Goal: Information Seeking & Learning: Learn about a topic

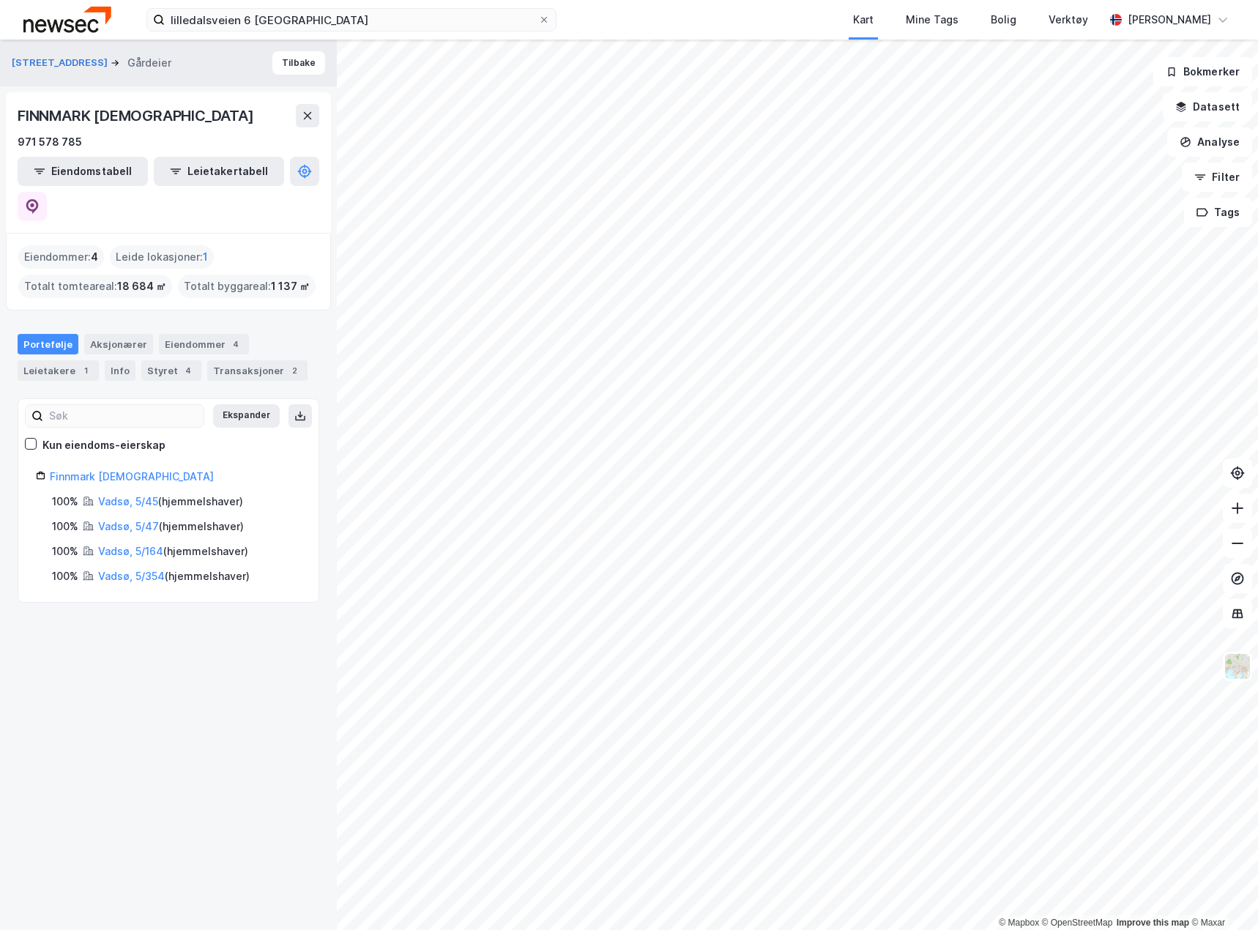
click at [56, 18] on img at bounding box center [67, 20] width 88 height 26
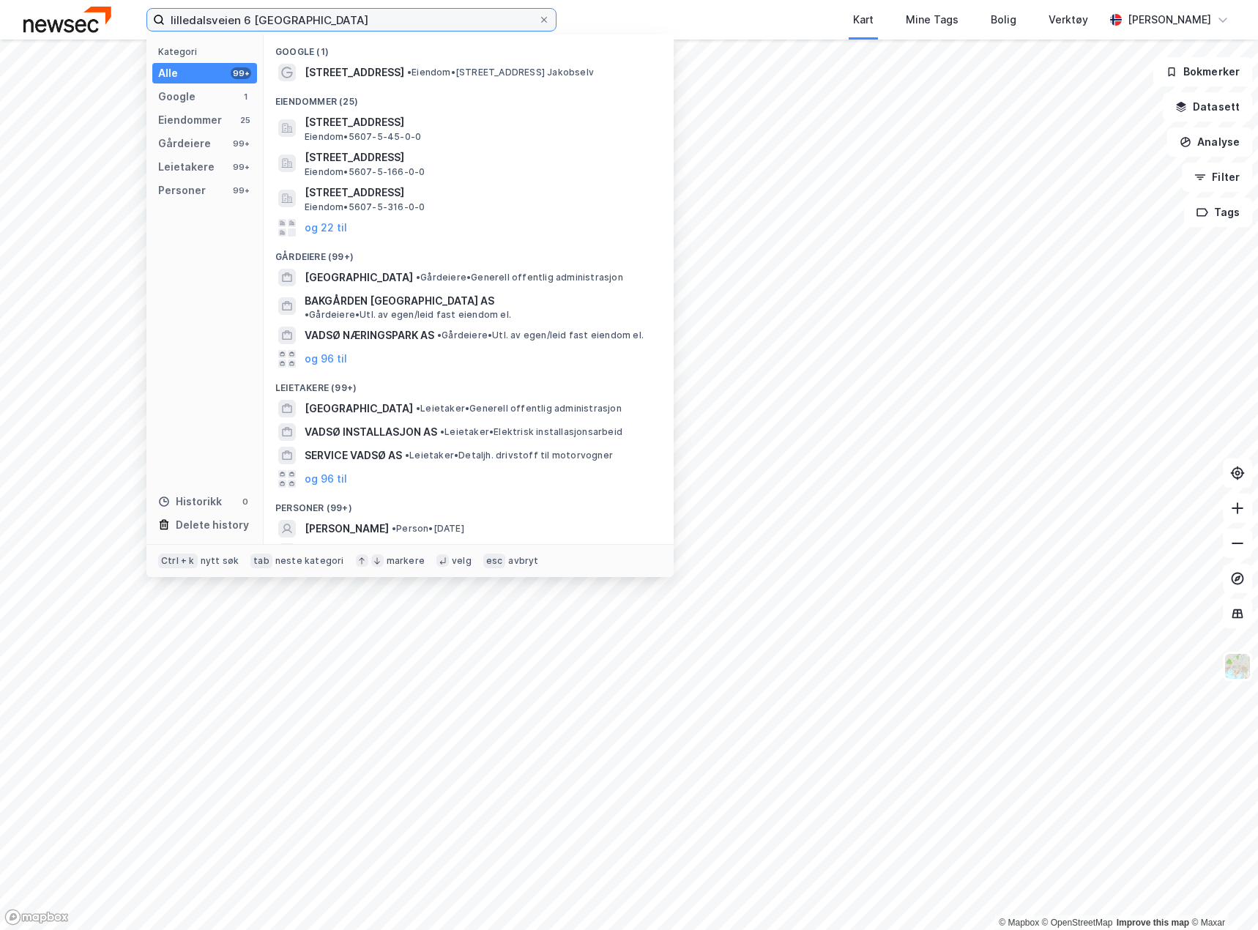
drag, startPoint x: 194, startPoint y: 19, endPoint x: -26, endPoint y: 15, distance: 220.5
click at [0, 15] on html "lilledalsveien 6 vadsø Kategori Alle 99+ Google 1 Eiendommer 25 Gårdeiere 99+ L…" at bounding box center [629, 465] width 1258 height 930
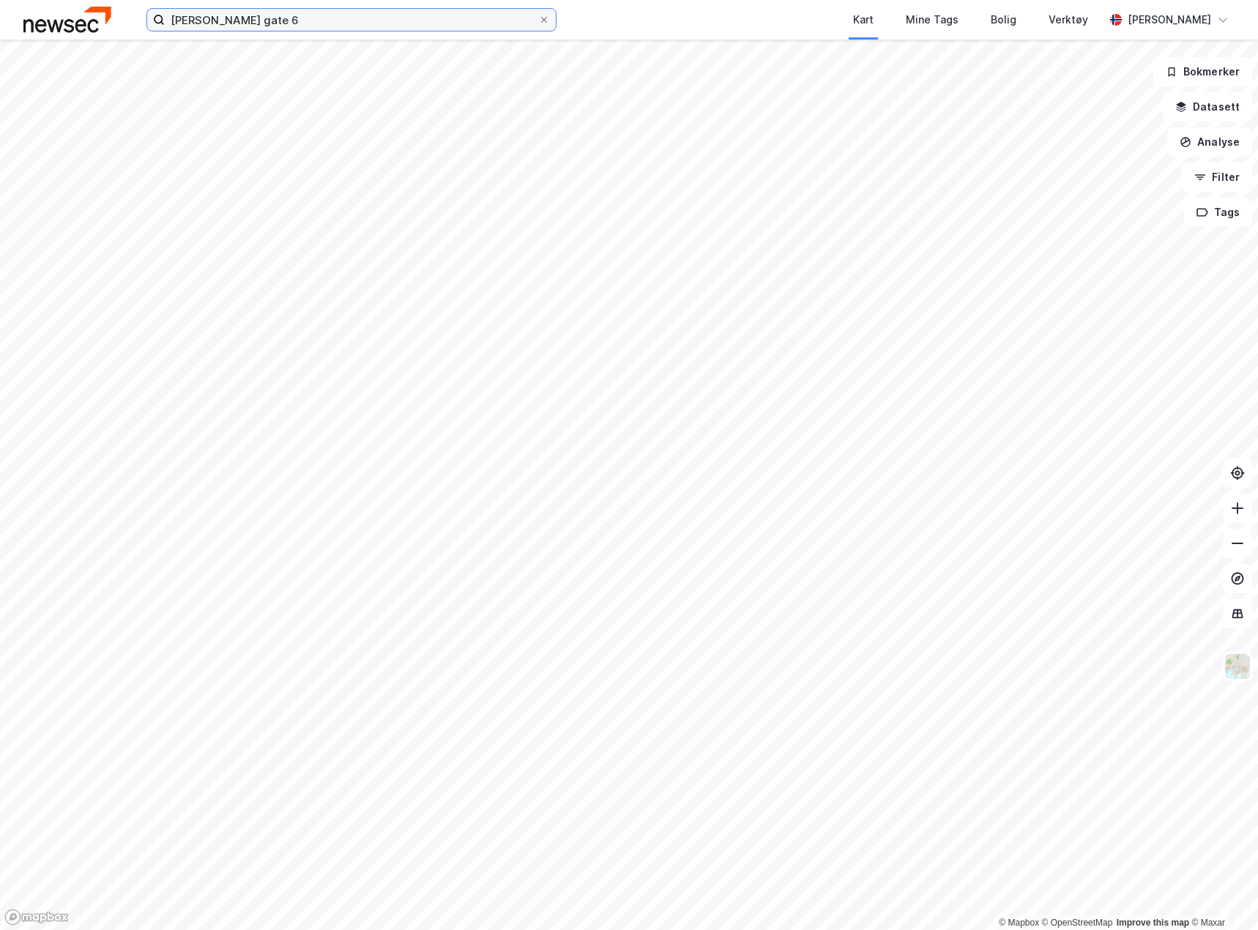
click at [311, 23] on input "[PERSON_NAME] gate 6" at bounding box center [352, 20] width 374 height 22
type input "[PERSON_NAME] gate 6"
paste input "[PERSON_NAME] gate 6"
type input "[PERSON_NAME] gate 6"
click at [293, 18] on input at bounding box center [360, 20] width 391 height 22
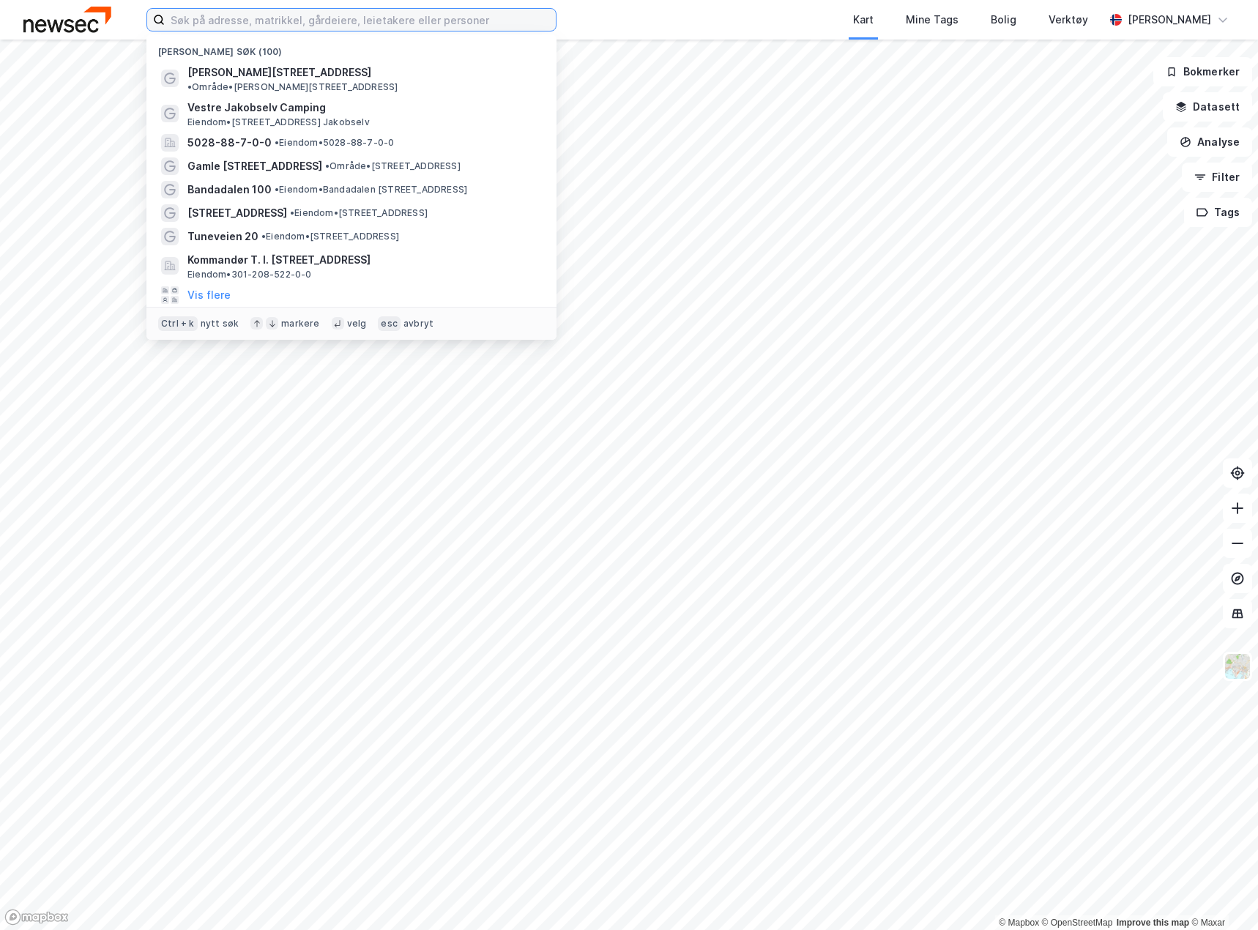
paste input "[PERSON_NAME] gate 6"
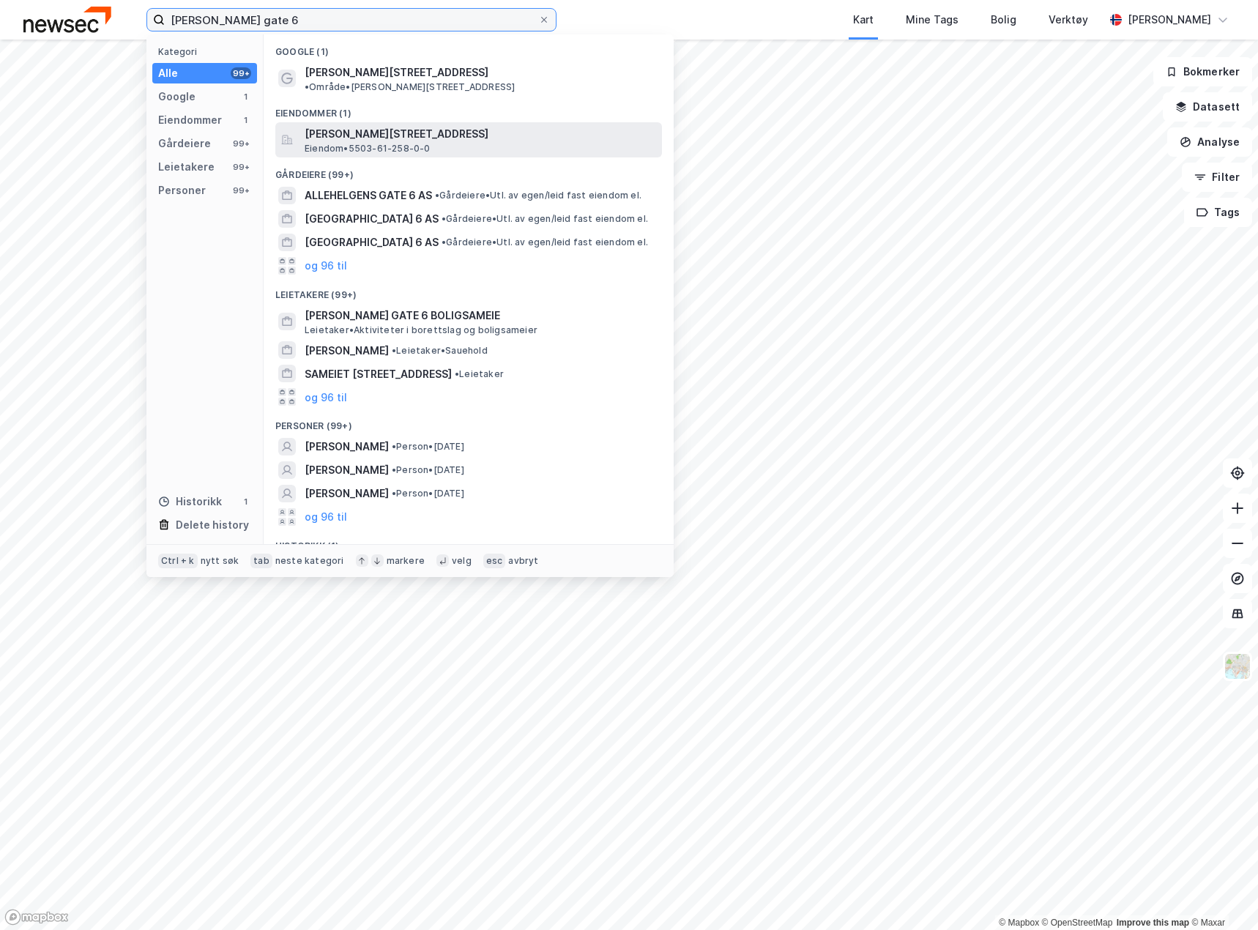
type input "[PERSON_NAME] gate 6"
click at [372, 125] on span "[PERSON_NAME][STREET_ADDRESS]" at bounding box center [481, 134] width 352 height 18
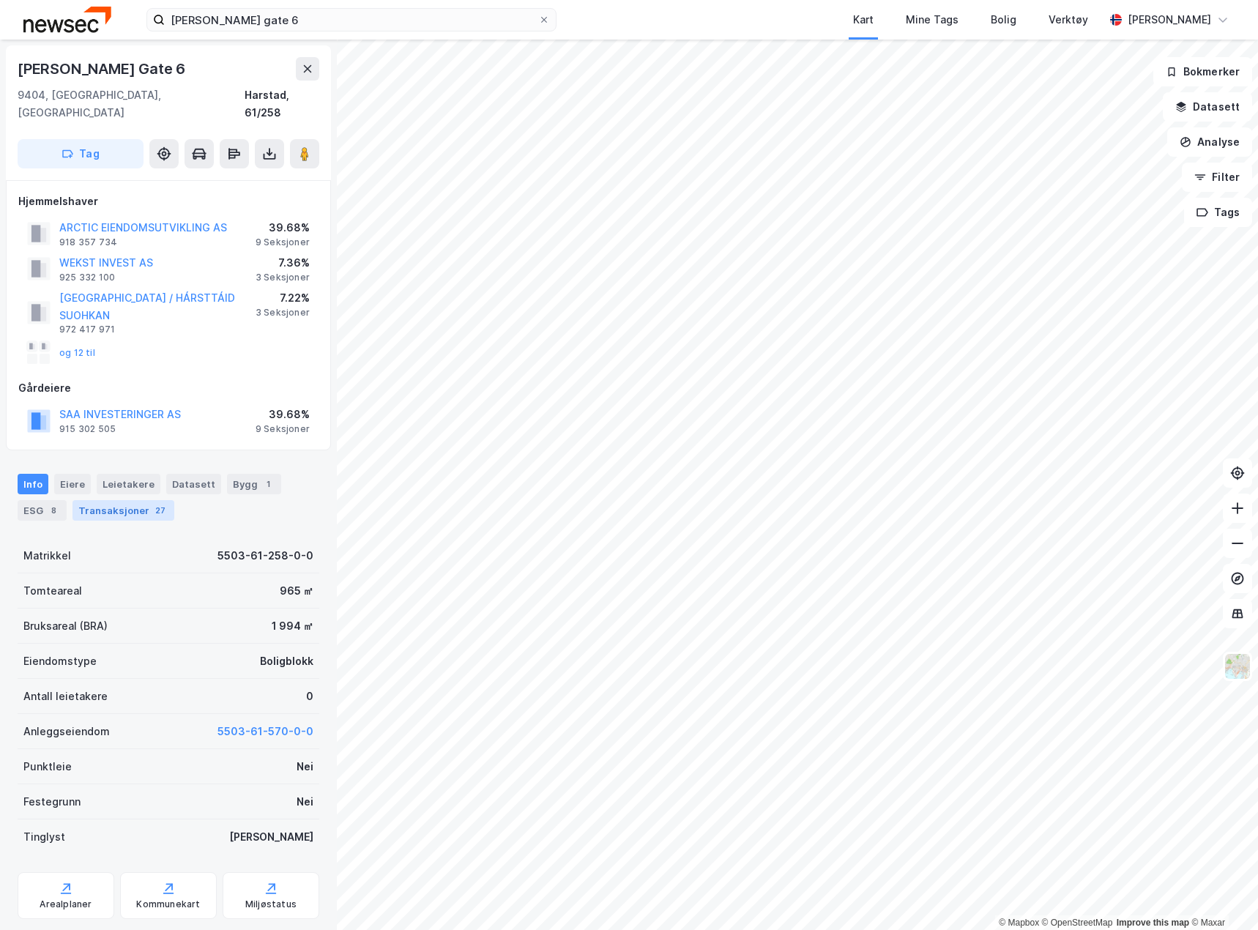
click at [114, 500] on div "Transaksjoner 27" at bounding box center [124, 510] width 102 height 21
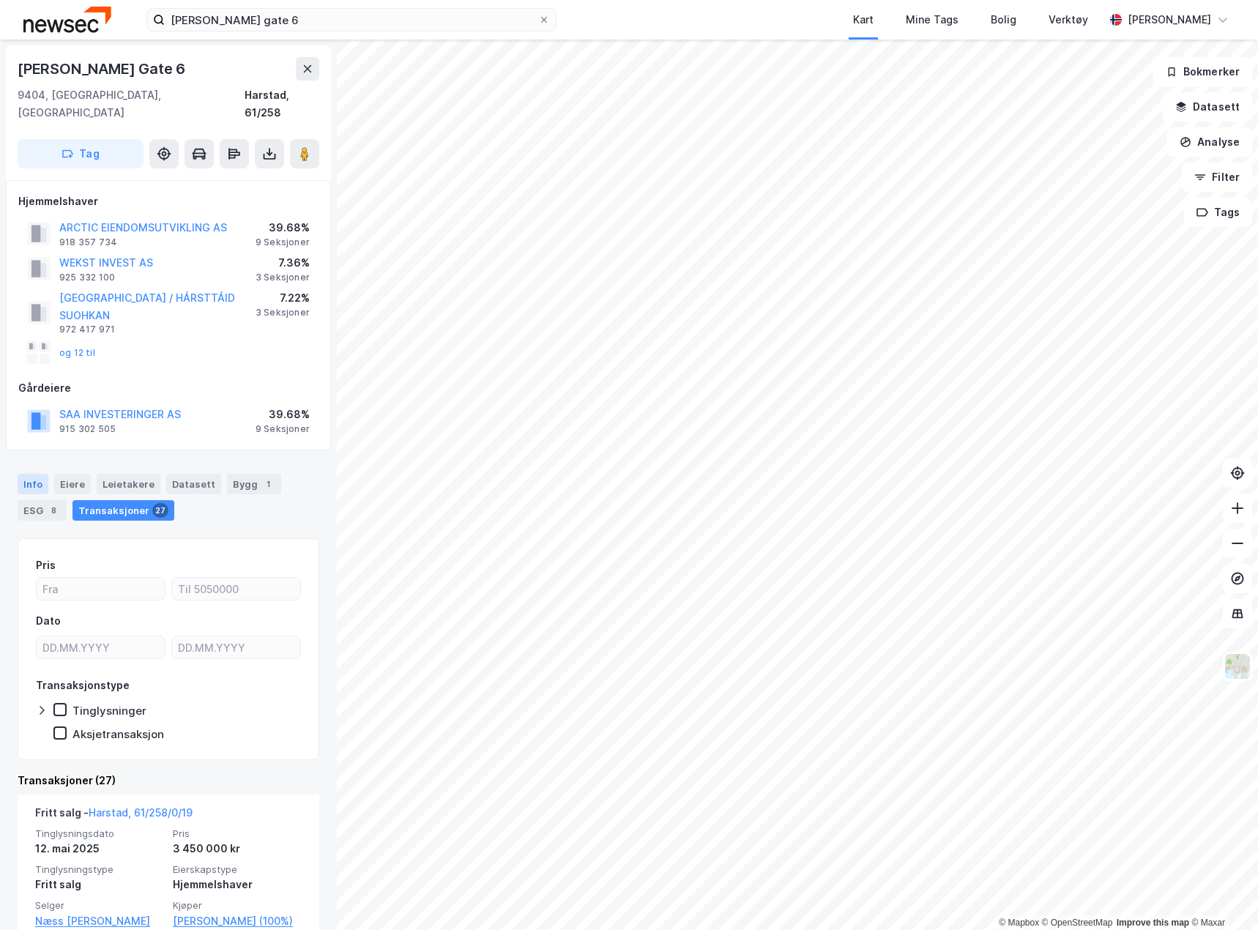
click at [25, 474] on div "Info" at bounding box center [33, 484] width 31 height 21
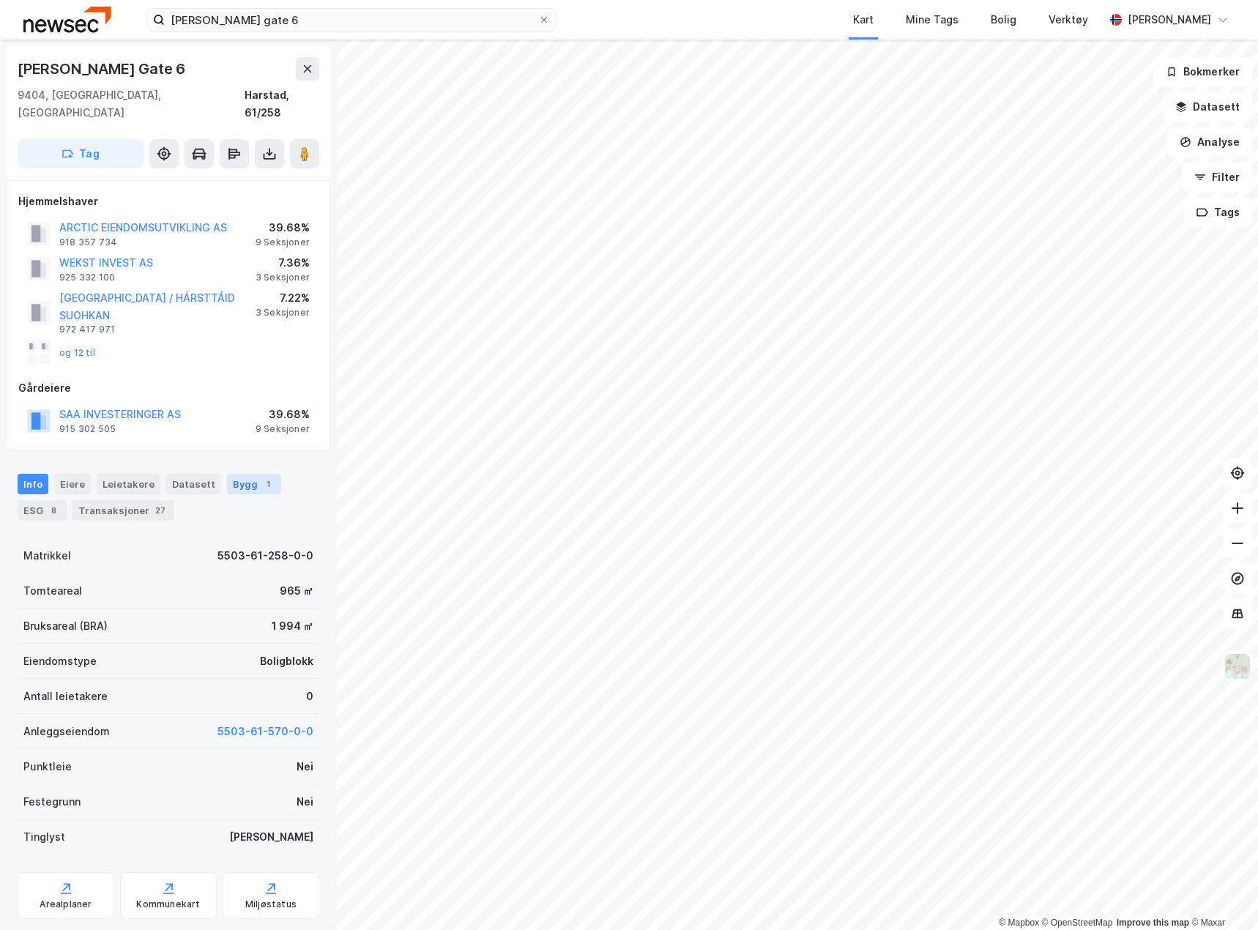
click at [249, 475] on div "Bygg 1" at bounding box center [254, 484] width 54 height 21
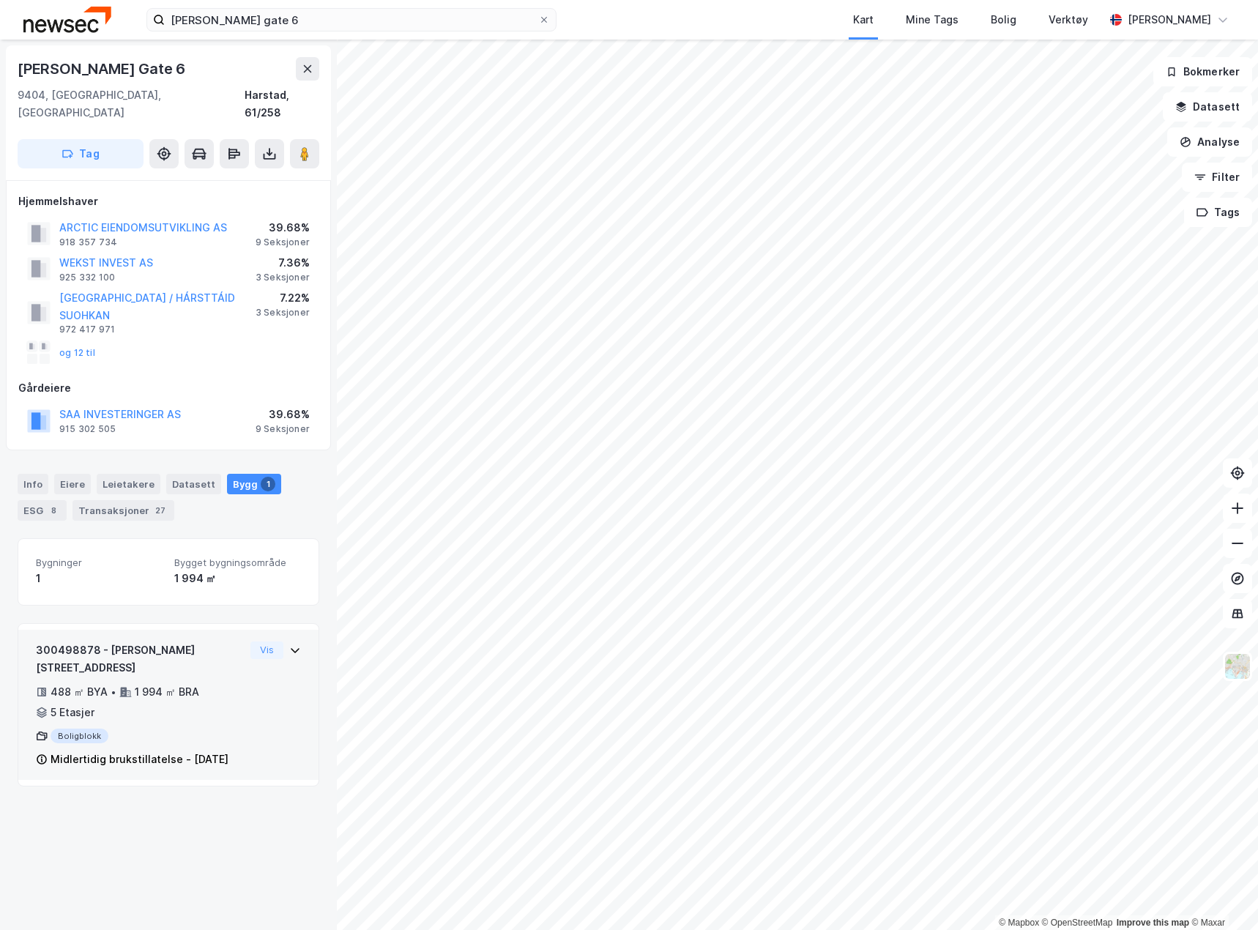
click at [189, 683] on div "488 ㎡ BYA • 1 994 ㎡ BRA • 5 Etasjer" at bounding box center [140, 702] width 209 height 38
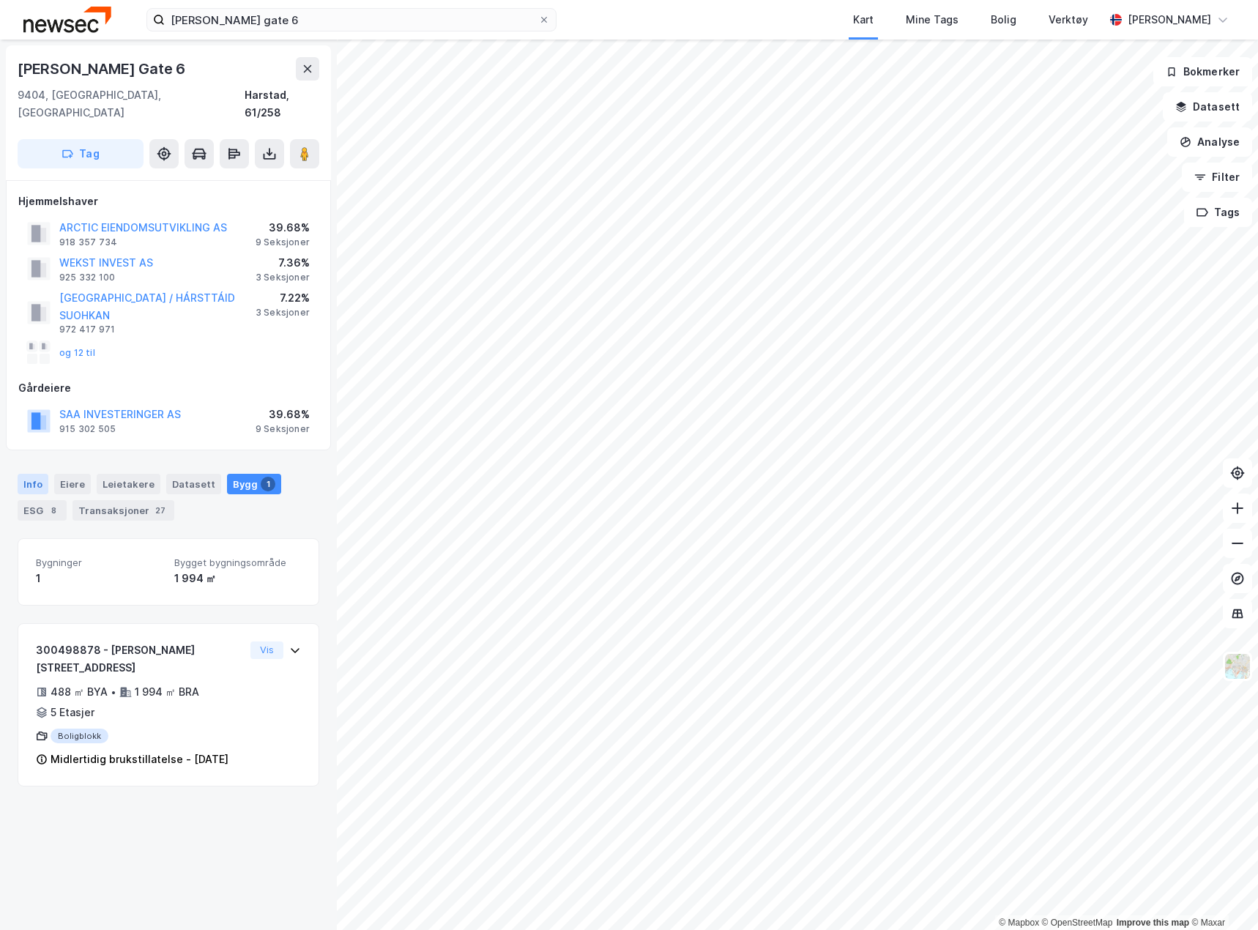
click at [26, 474] on div "Info" at bounding box center [33, 484] width 31 height 21
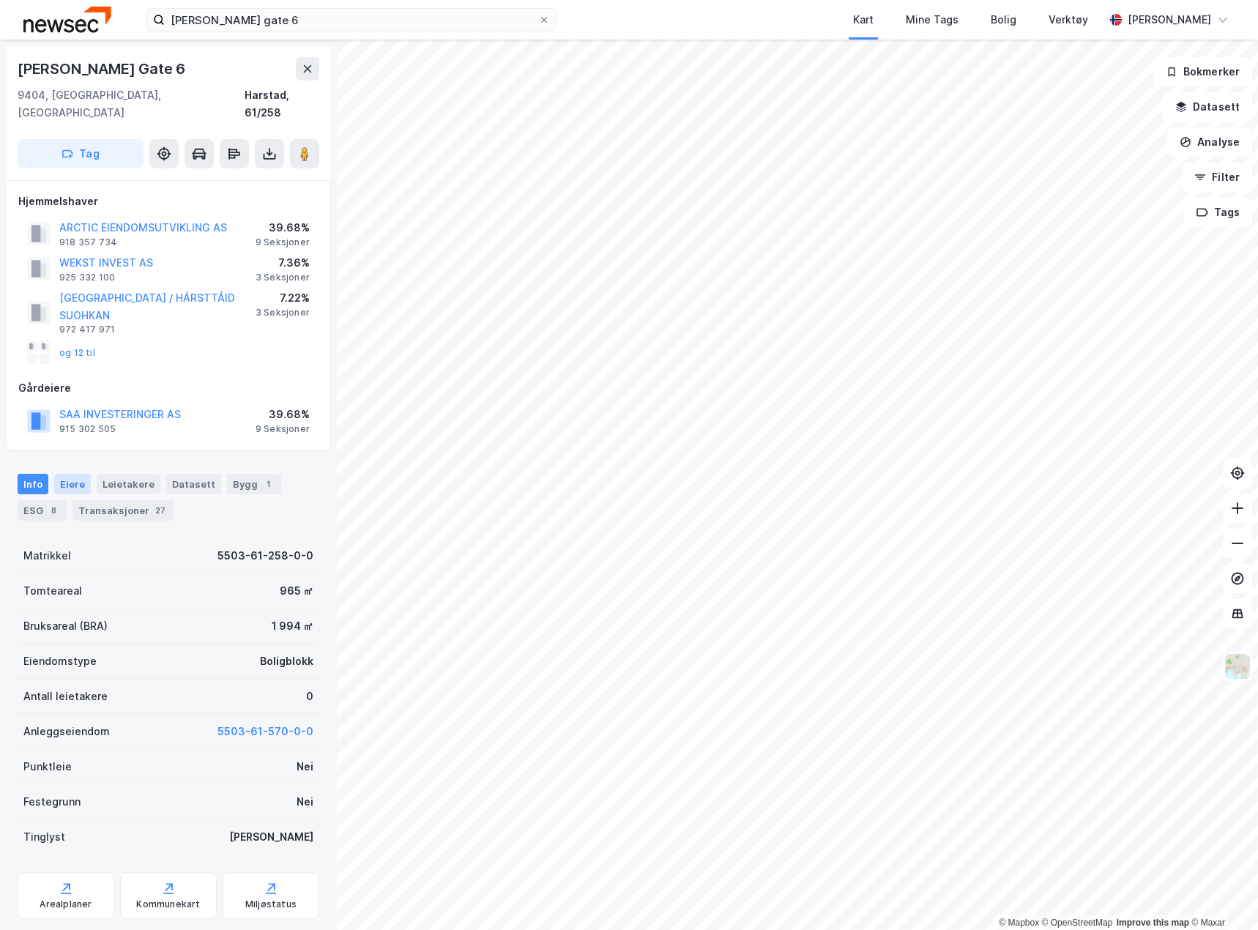
click at [75, 475] on div "Eiere" at bounding box center [72, 484] width 37 height 21
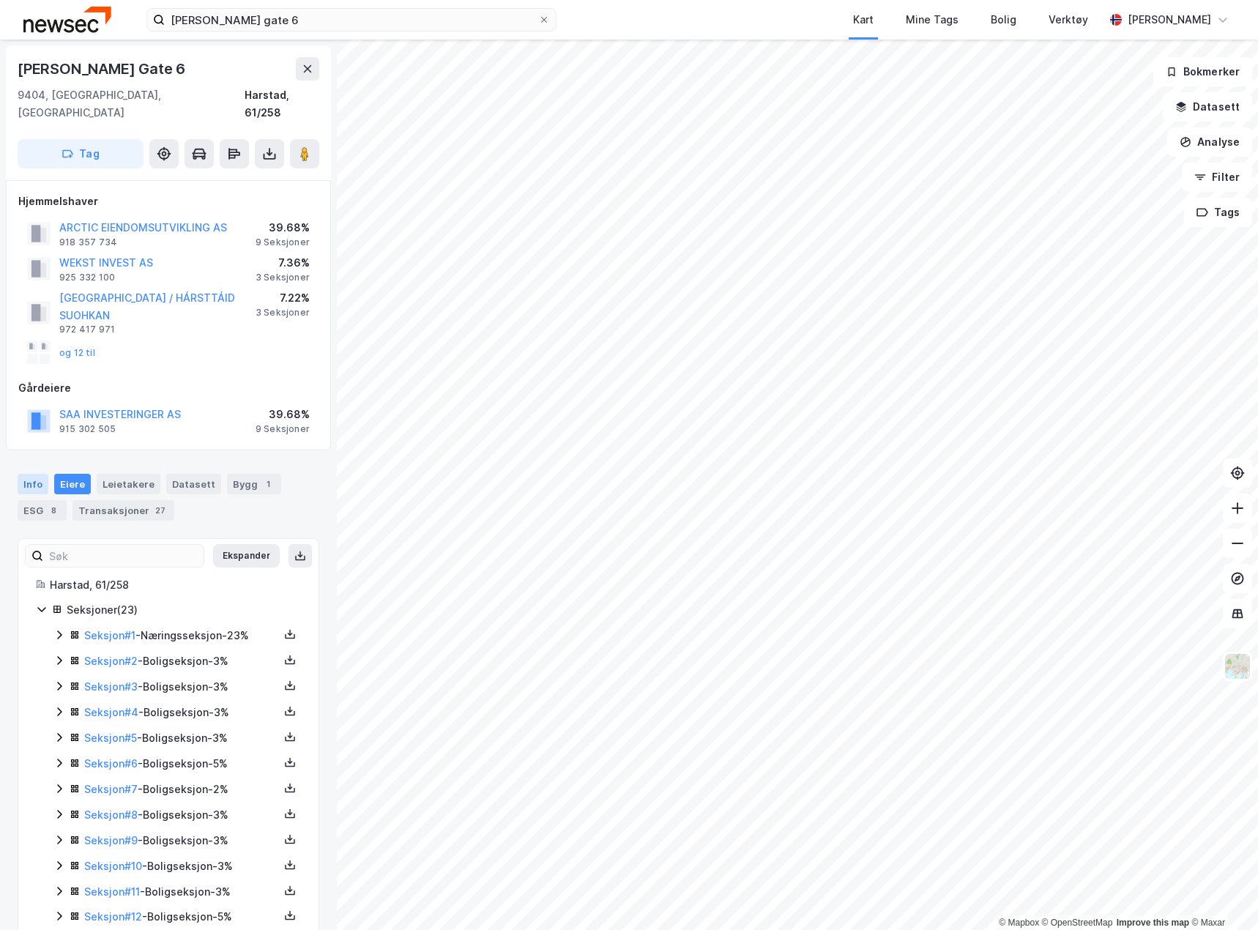
click at [34, 474] on div "Info" at bounding box center [33, 484] width 31 height 21
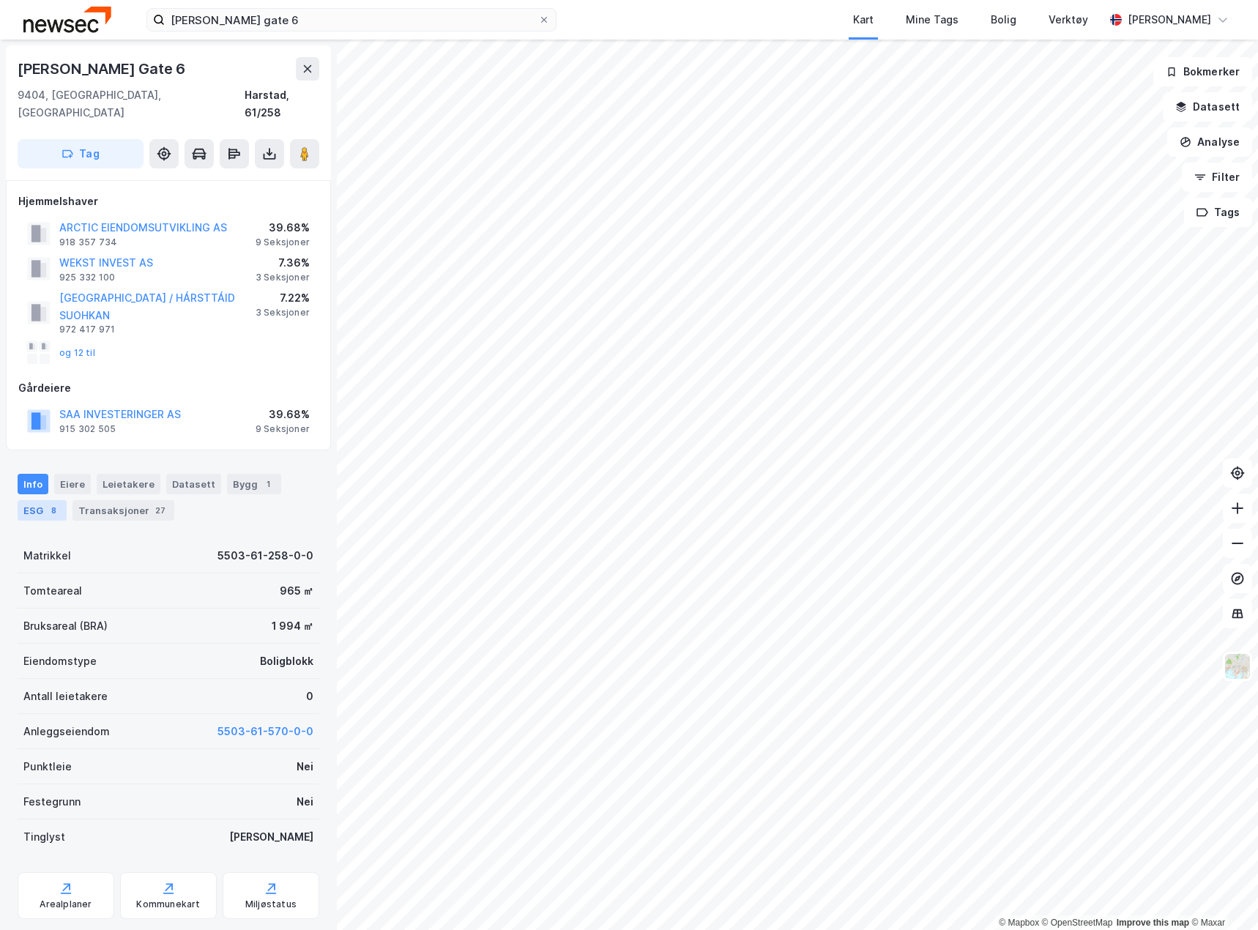
click at [29, 500] on div "ESG 8" at bounding box center [42, 510] width 49 height 21
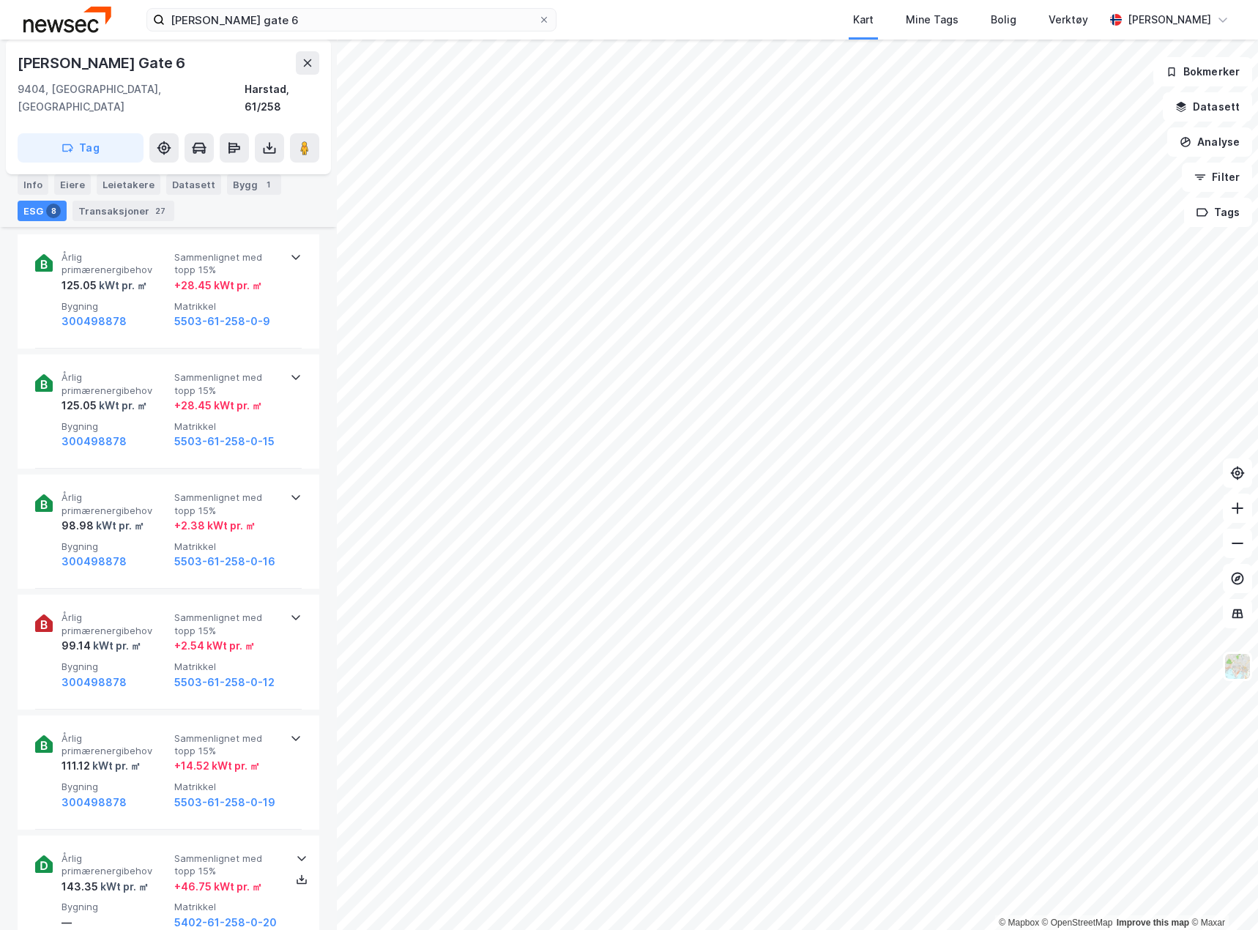
scroll to position [733, 0]
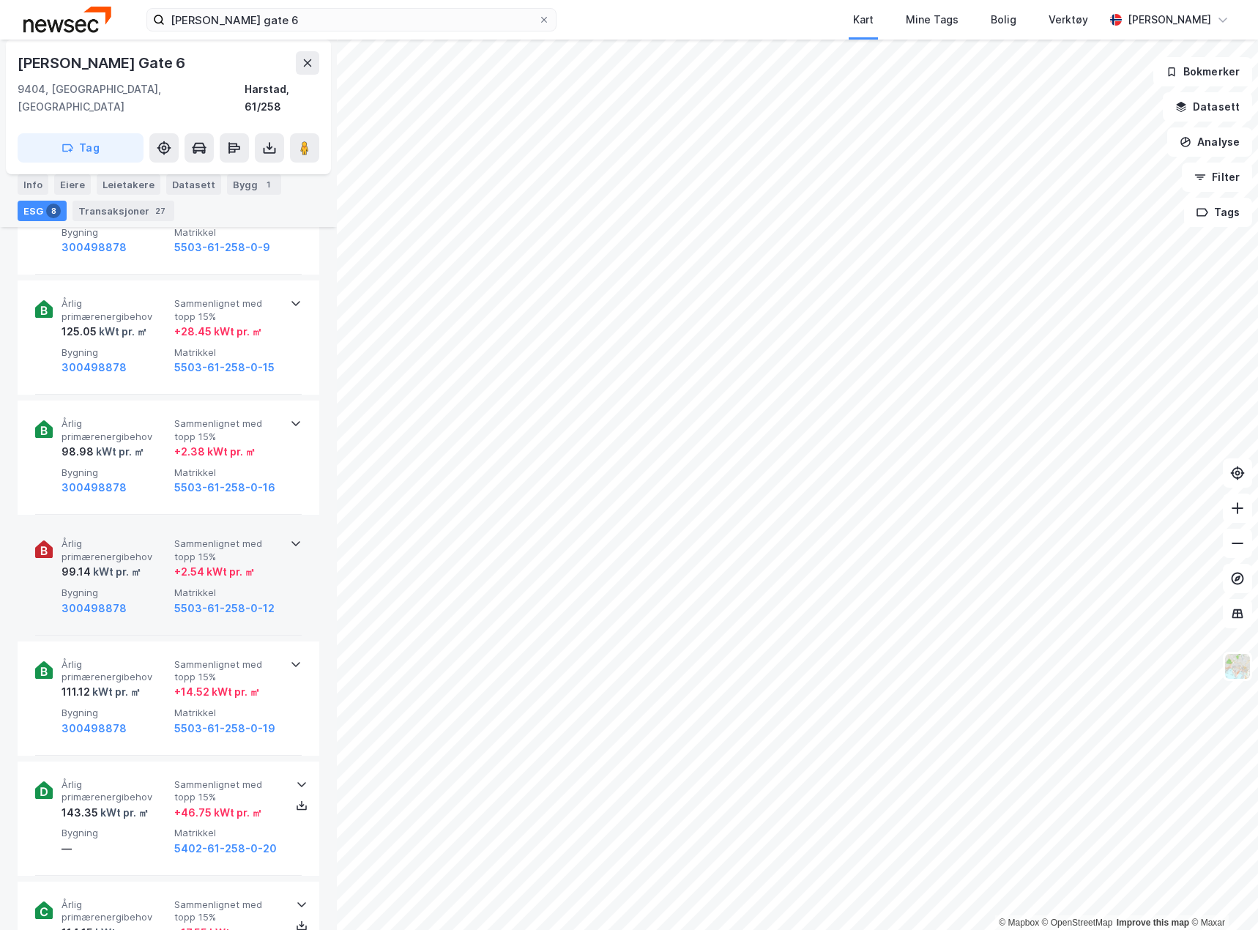
click at [147, 521] on div "Årlig primærenergibehov 99.14 kWt pr. ㎡ Sammenlignet med topp 15% + 2.54 kWt pr…" at bounding box center [168, 578] width 267 height 114
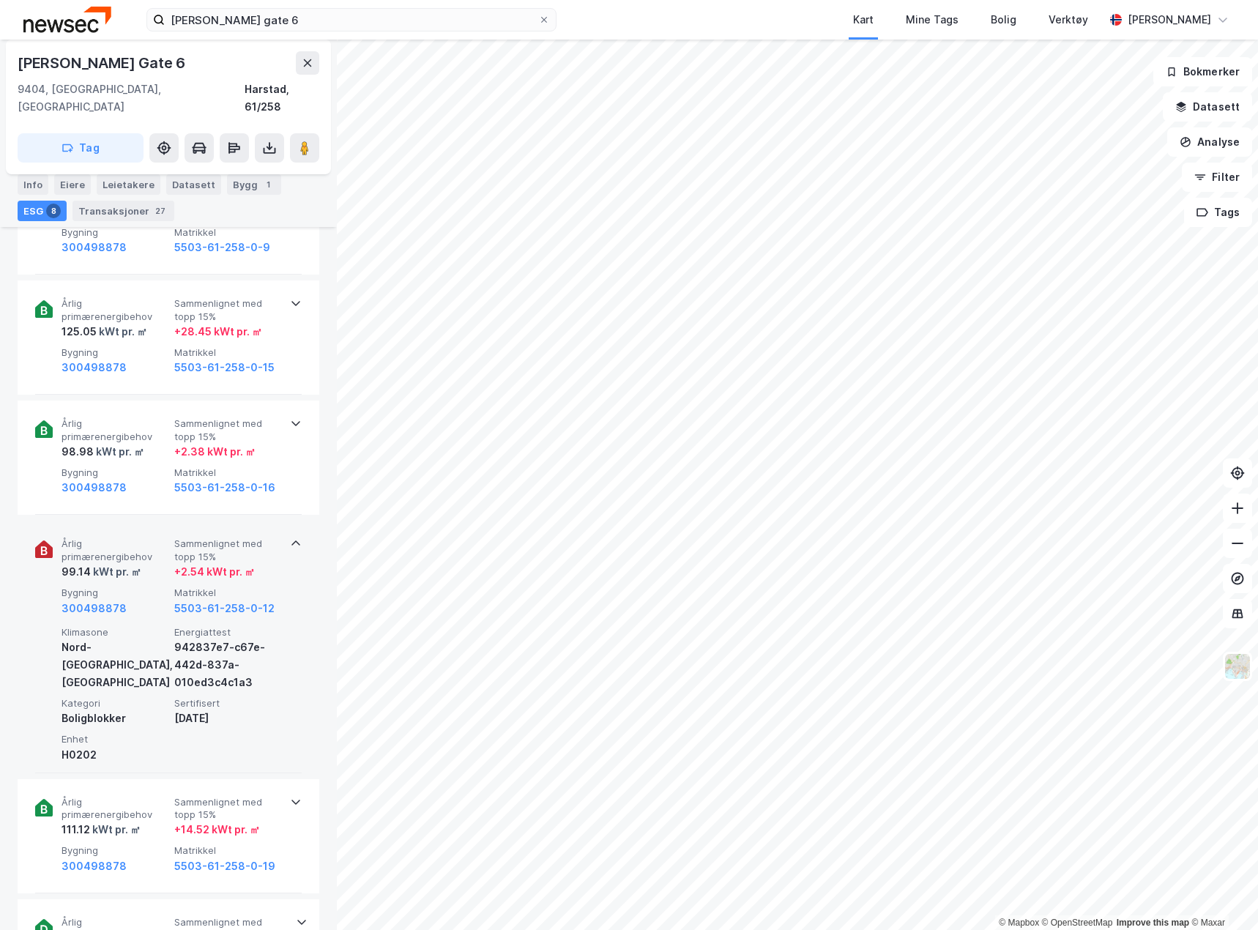
click at [147, 521] on div "Årlig primærenergibehov 99.14 kWt pr. ㎡ Sammenlignet med topp 15% + 2.54 kWt pr…" at bounding box center [168, 647] width 267 height 252
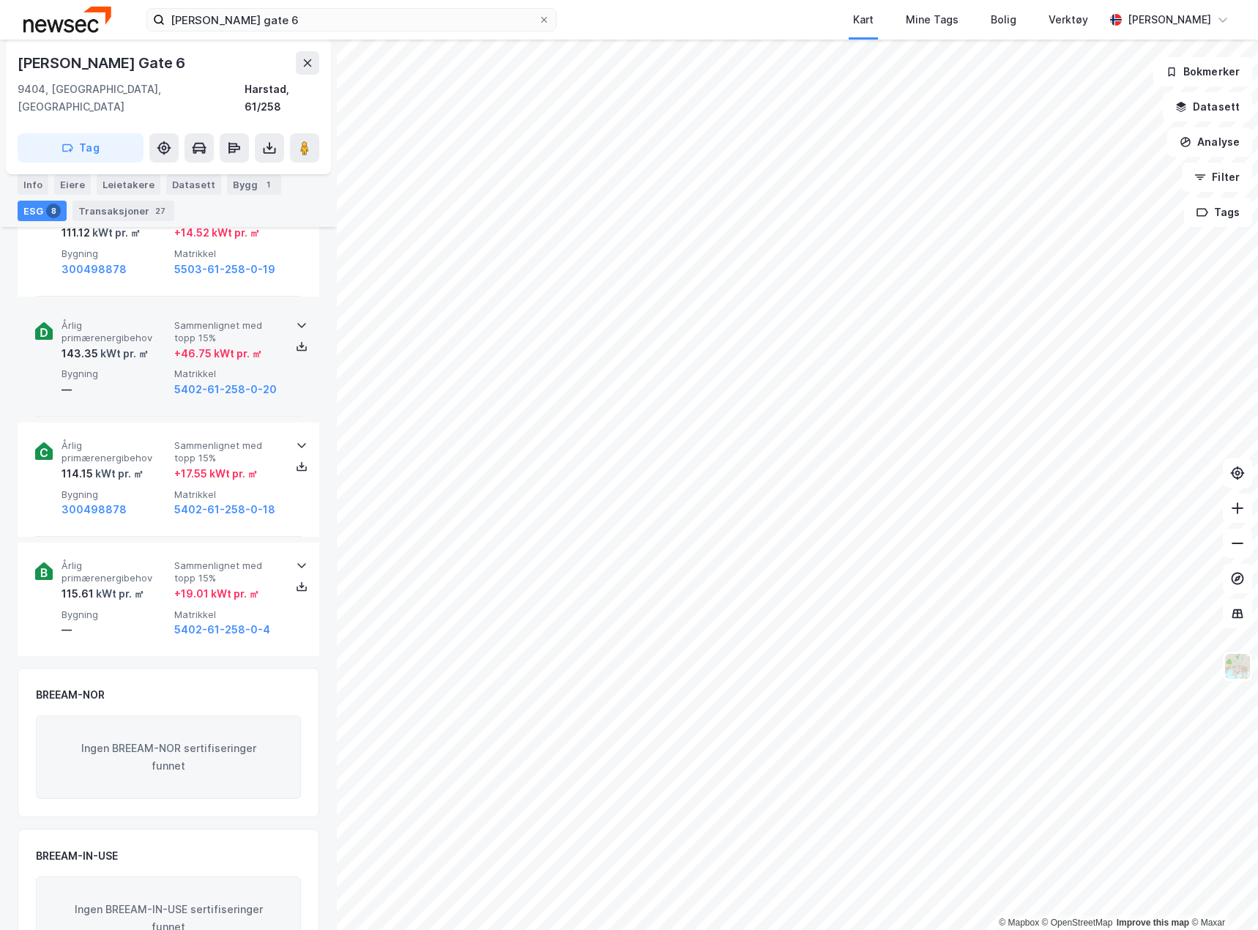
scroll to position [1167, 0]
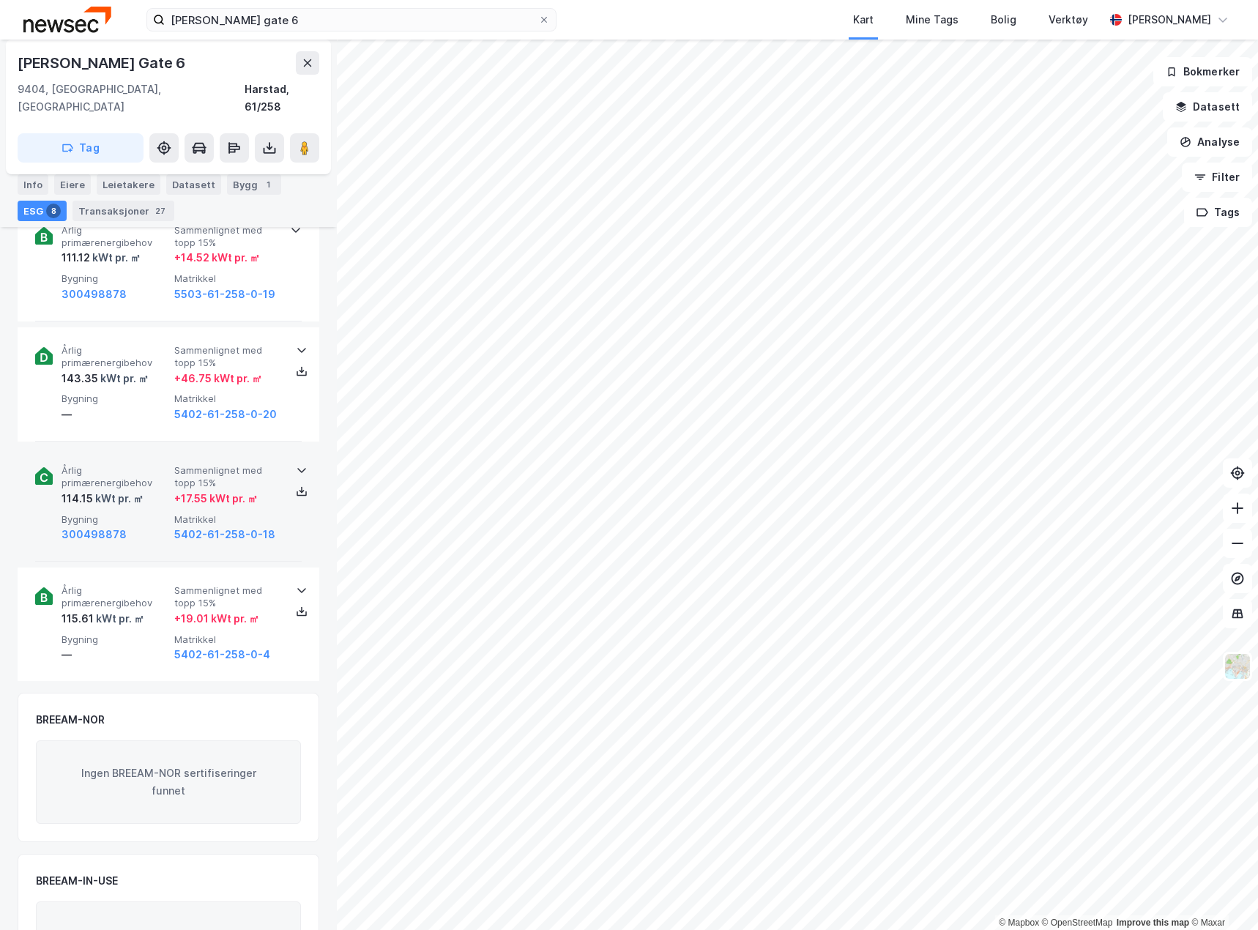
click at [135, 448] on div "Årlig primærenergibehov 114.15 kWt pr. ㎡ Sammenlignet med topp 15% + 17.55 kWt …" at bounding box center [168, 505] width 267 height 114
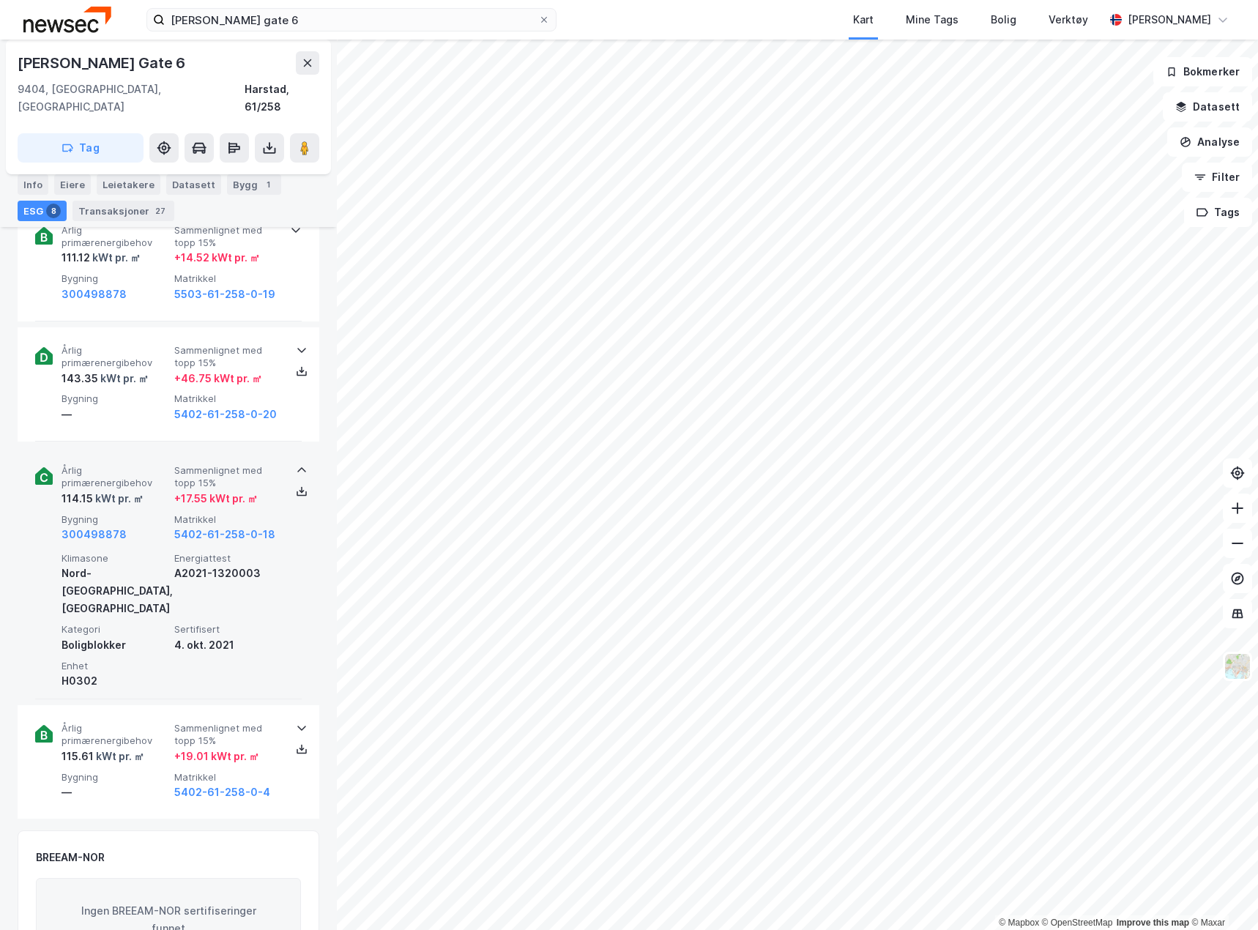
click at [135, 448] on div "Årlig primærenergibehov 114.15 kWt pr. ㎡ Sammenlignet med topp 15% + 17.55 kWt …" at bounding box center [168, 574] width 267 height 252
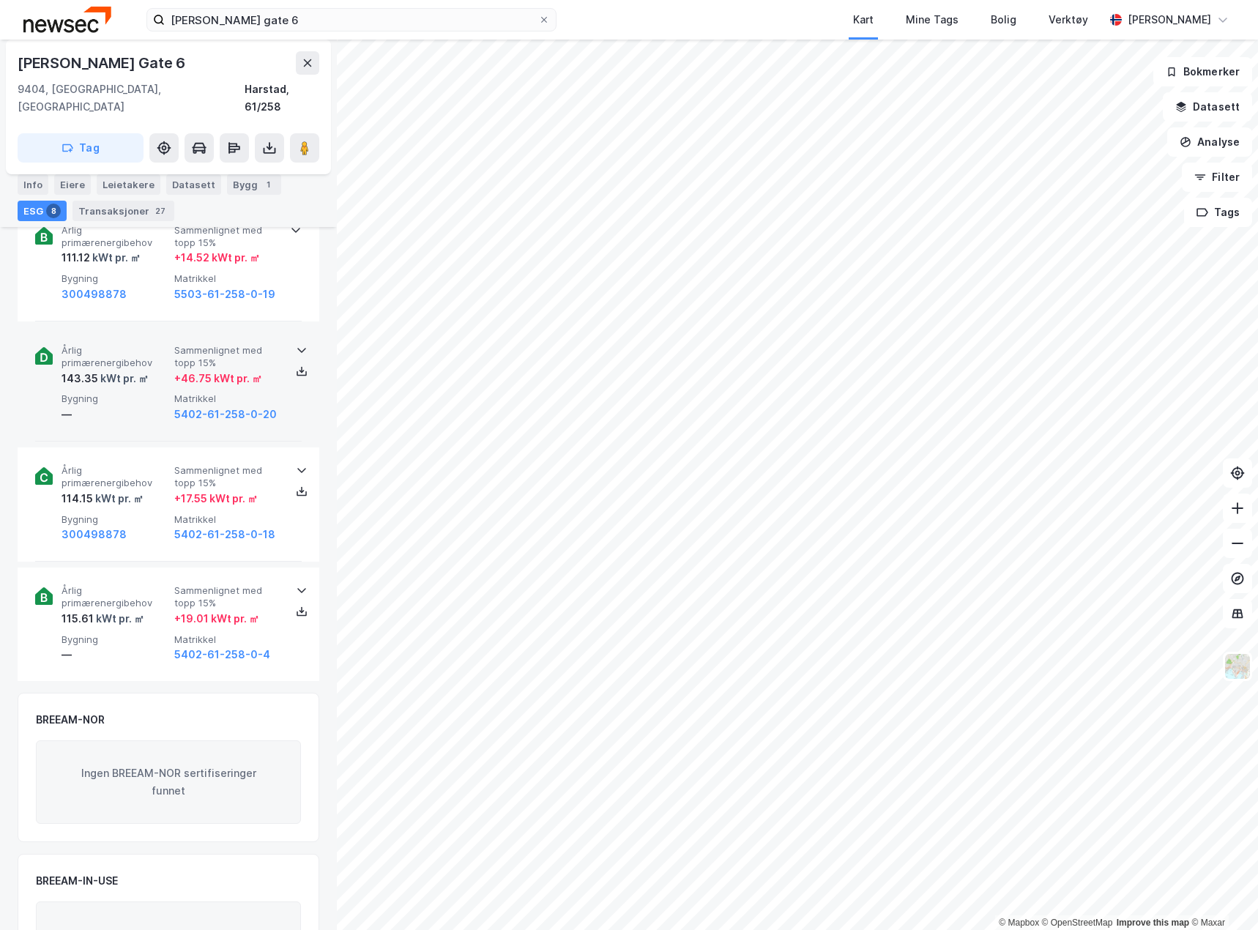
click at [137, 344] on span "Årlig primærenergibehov" at bounding box center [115, 357] width 107 height 26
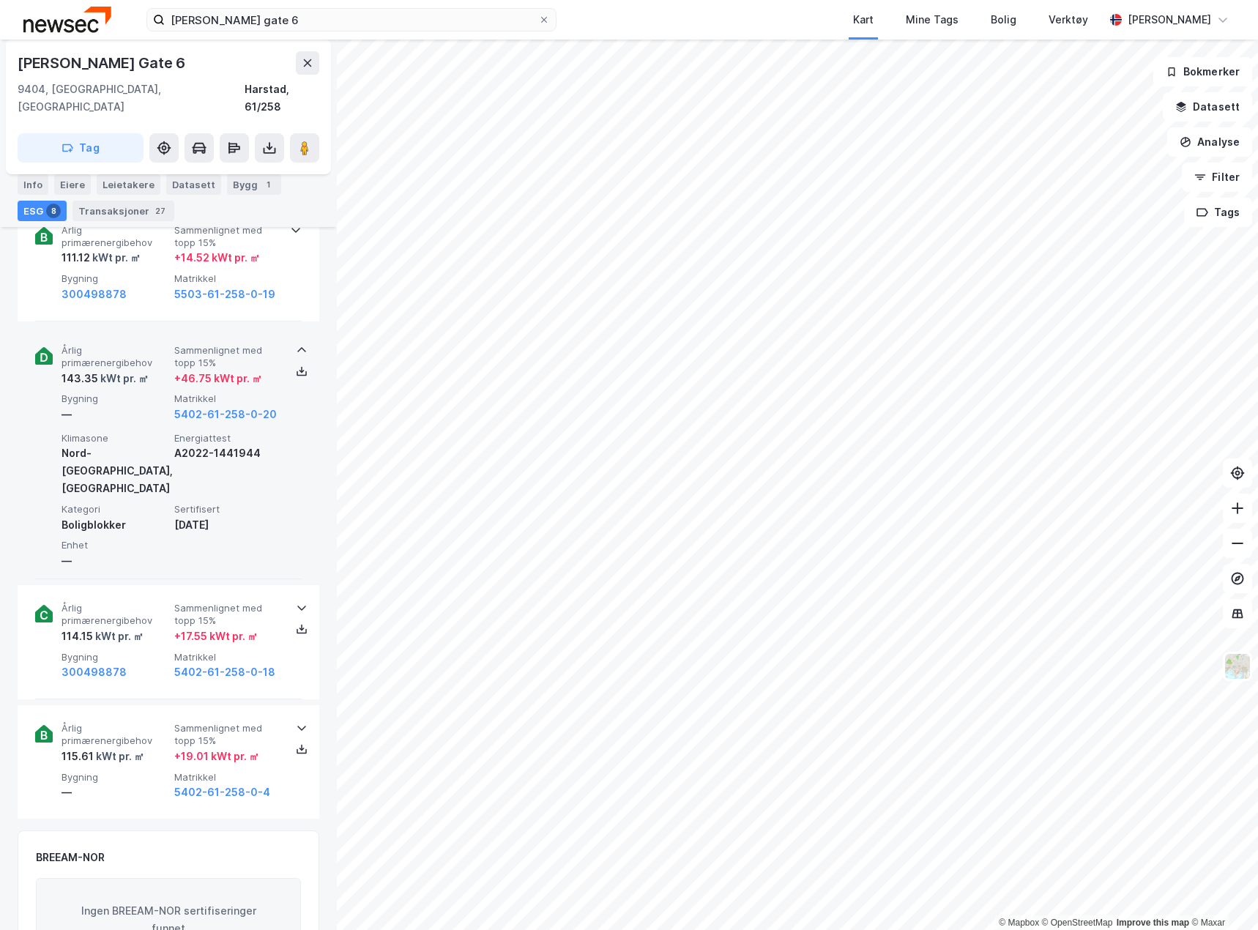
click at [137, 344] on span "Årlig primærenergibehov" at bounding box center [115, 357] width 107 height 26
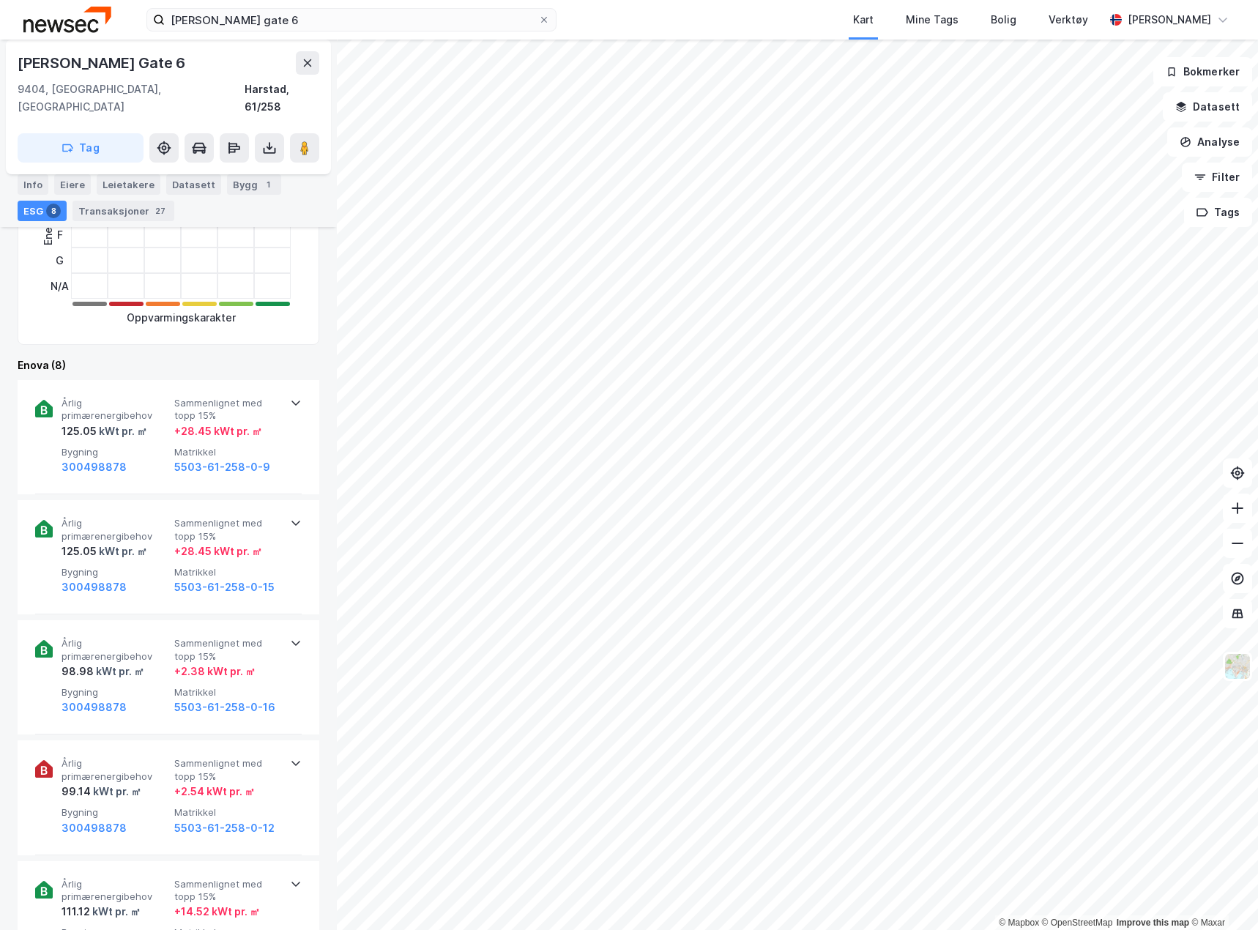
scroll to position [0, 0]
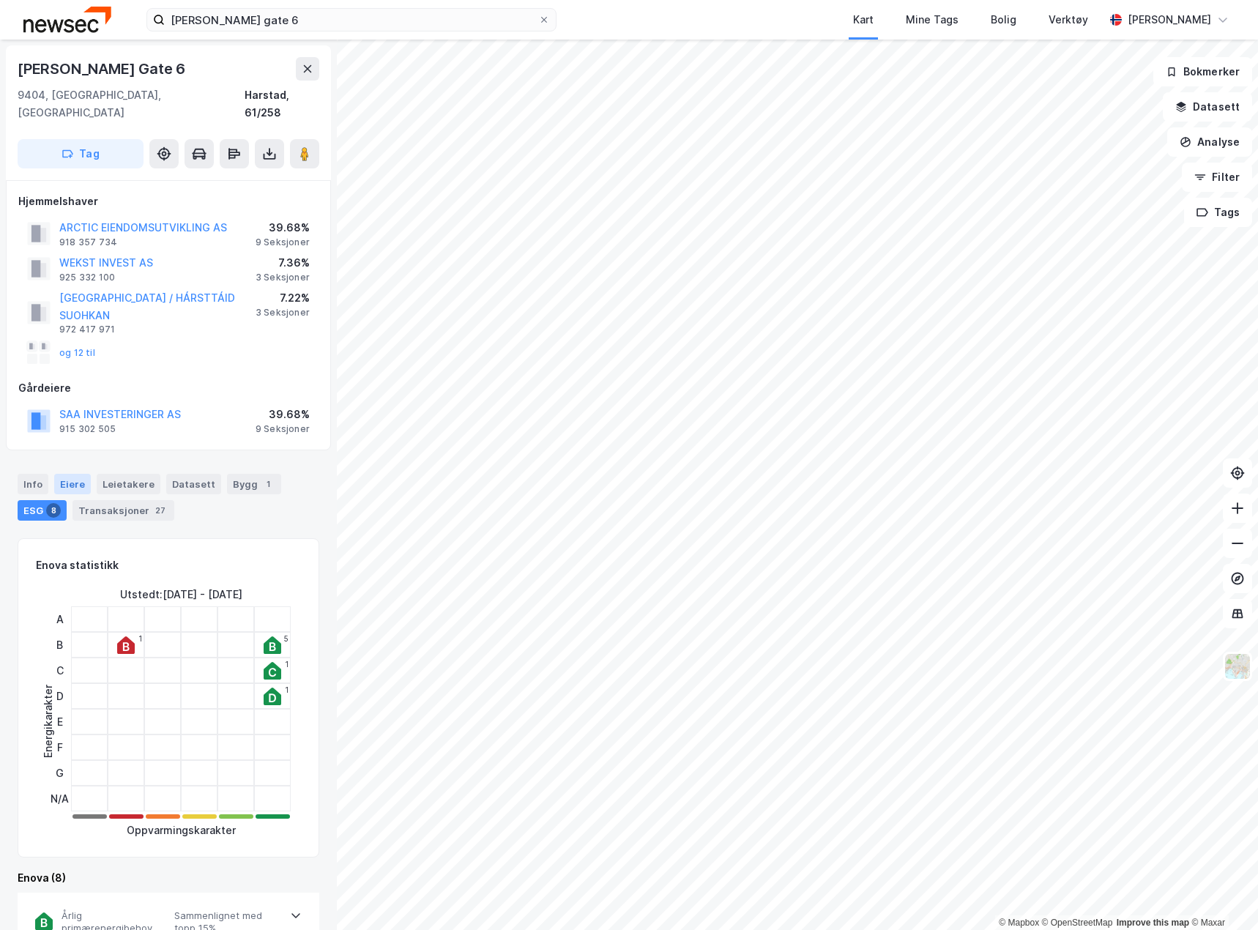
click at [74, 474] on div "Eiere" at bounding box center [72, 484] width 37 height 21
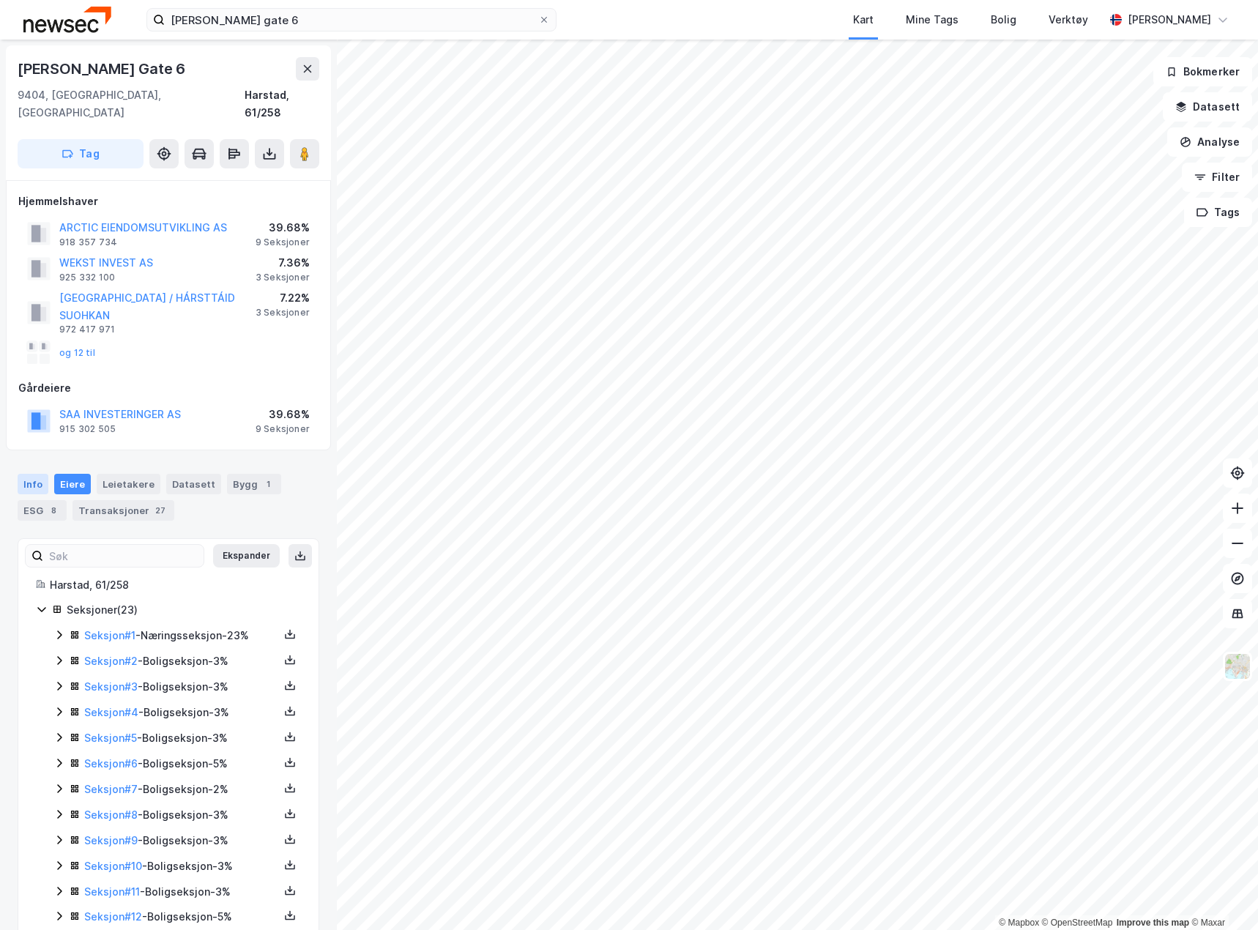
click at [26, 474] on div "Info" at bounding box center [33, 484] width 31 height 21
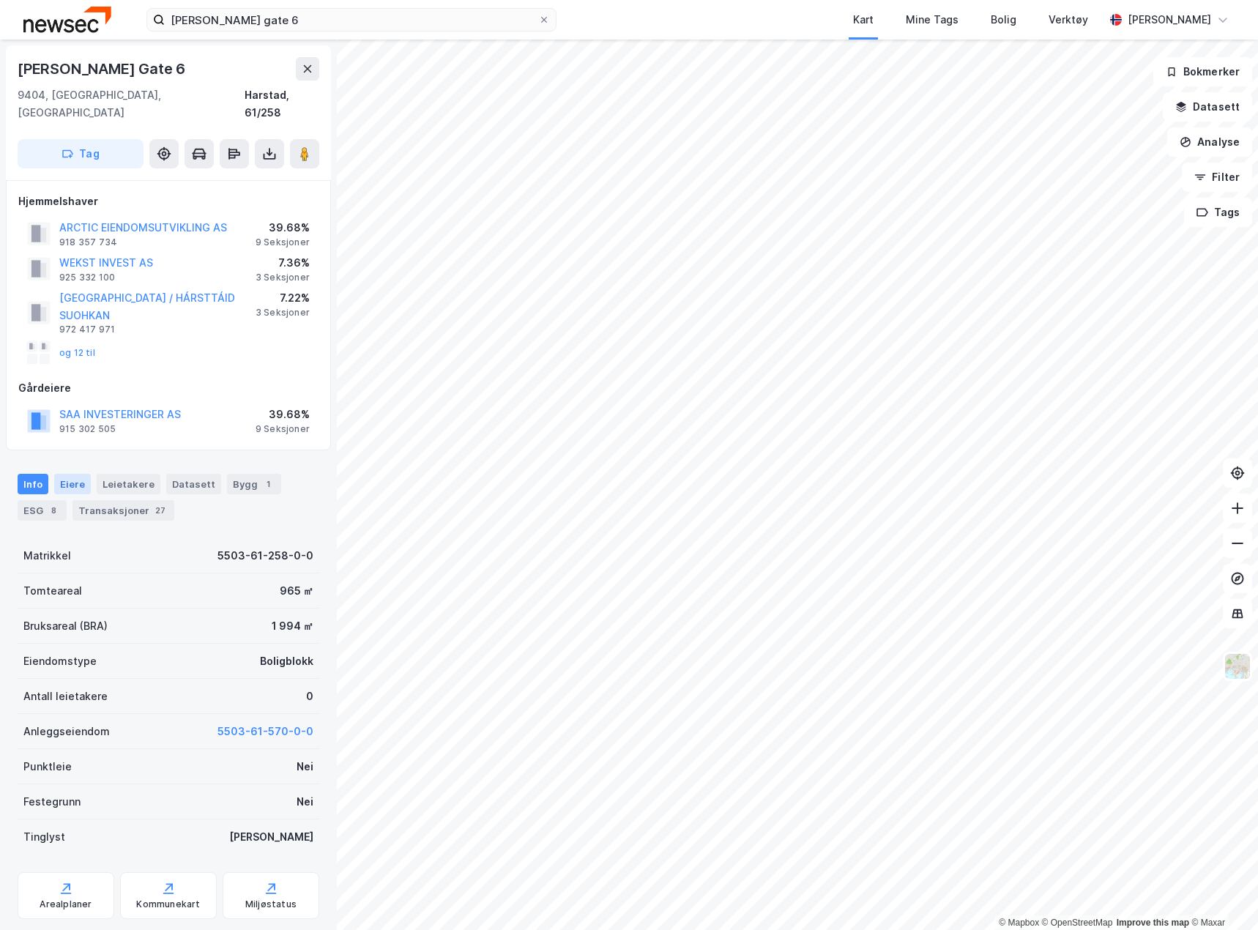
click at [70, 476] on div "Eiere" at bounding box center [72, 484] width 37 height 21
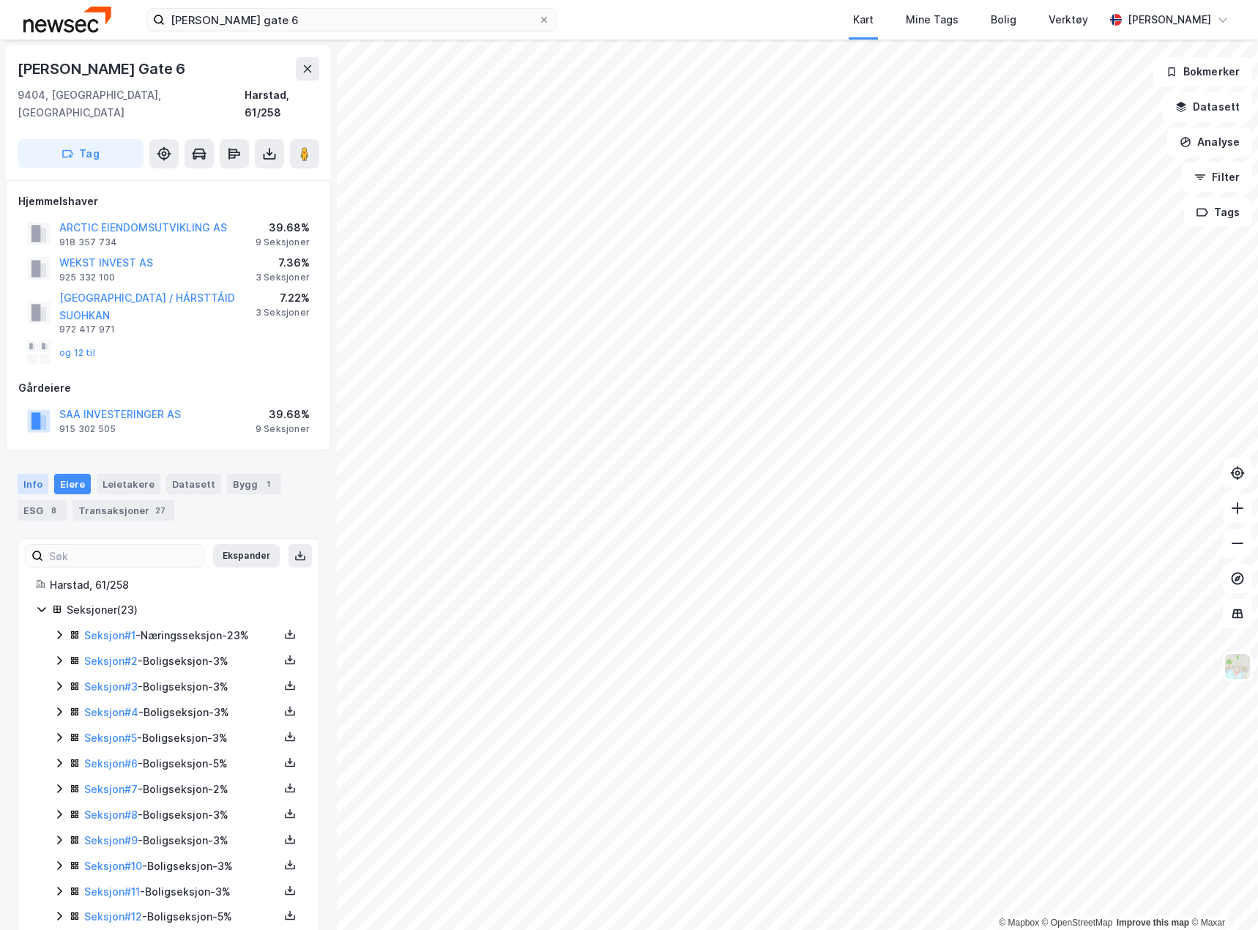
click at [37, 474] on div "Info" at bounding box center [33, 484] width 31 height 21
